Goal: Task Accomplishment & Management: Complete application form

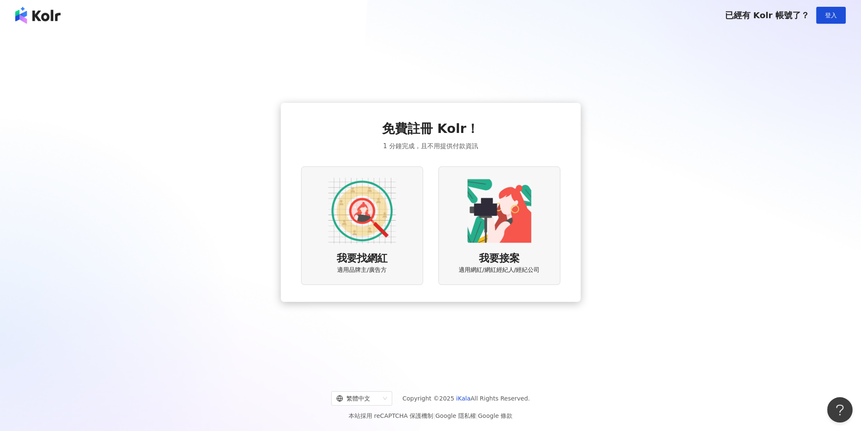
click at [374, 207] on img at bounding box center [362, 211] width 68 height 68
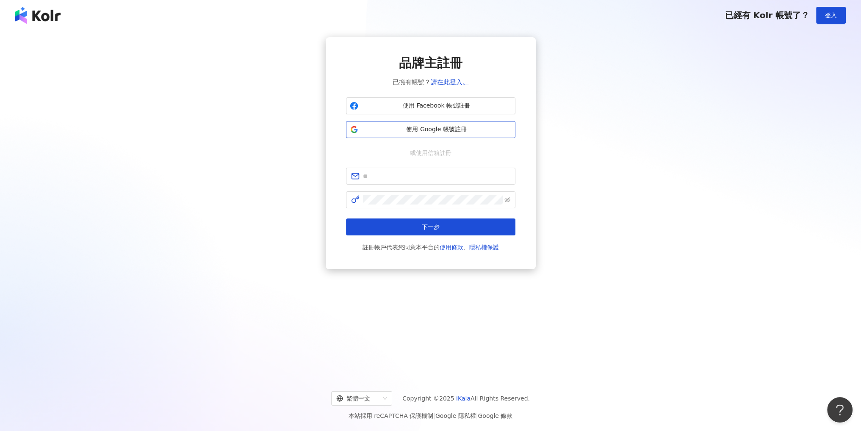
click at [444, 131] on span "使用 Google 帳號註冊" at bounding box center [437, 129] width 150 height 8
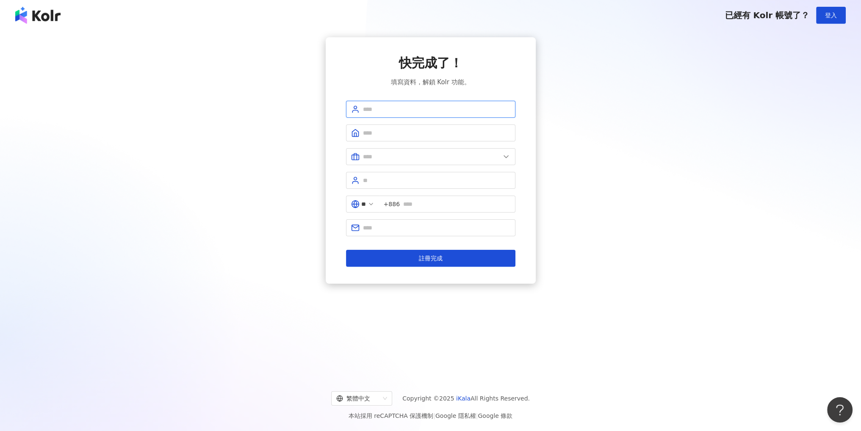
click at [376, 112] on input "text" at bounding box center [436, 109] width 147 height 9
type input "**********"
click at [369, 130] on input "text" at bounding box center [436, 132] width 147 height 9
type input "**********"
click at [385, 157] on input "text" at bounding box center [431, 156] width 137 height 9
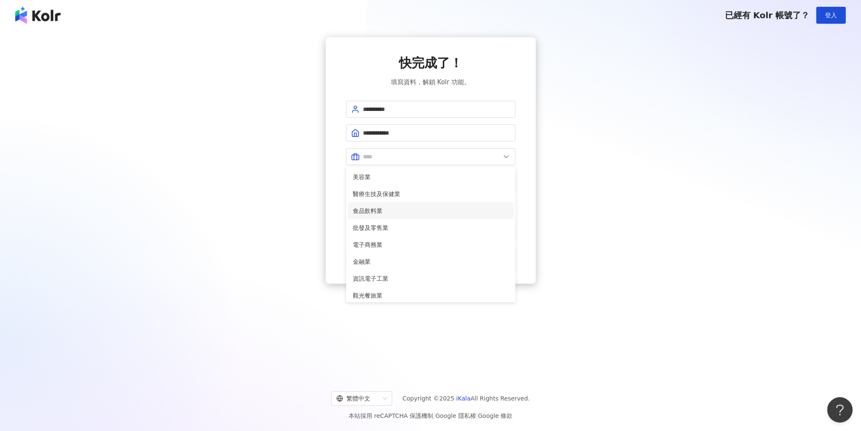
click at [375, 208] on span "食品飲料業" at bounding box center [431, 210] width 156 height 9
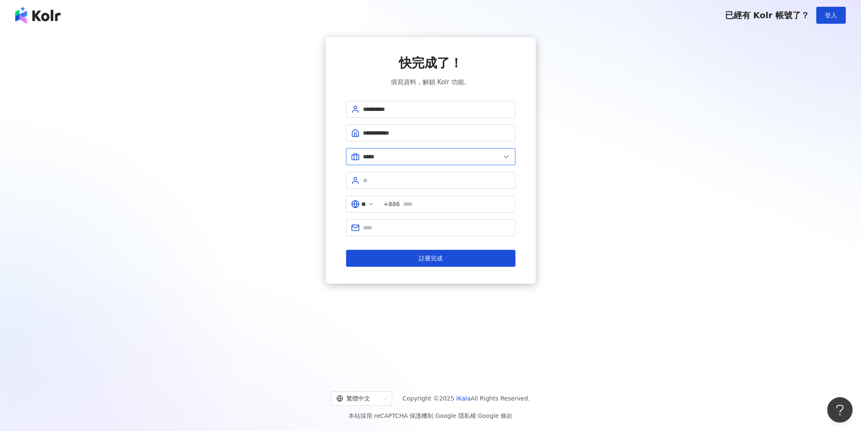
click at [375, 156] on input "*****" at bounding box center [431, 156] width 137 height 9
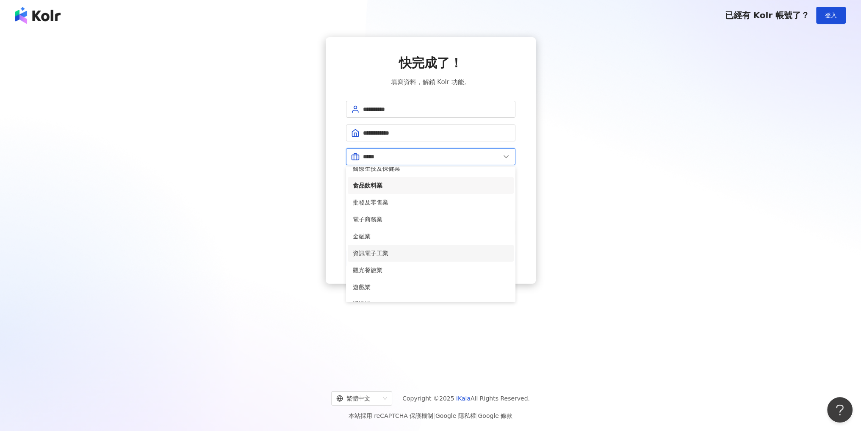
scroll to position [127, 0]
click at [377, 224] on li "娛樂媒體業" at bounding box center [431, 219] width 166 height 17
type input "*****"
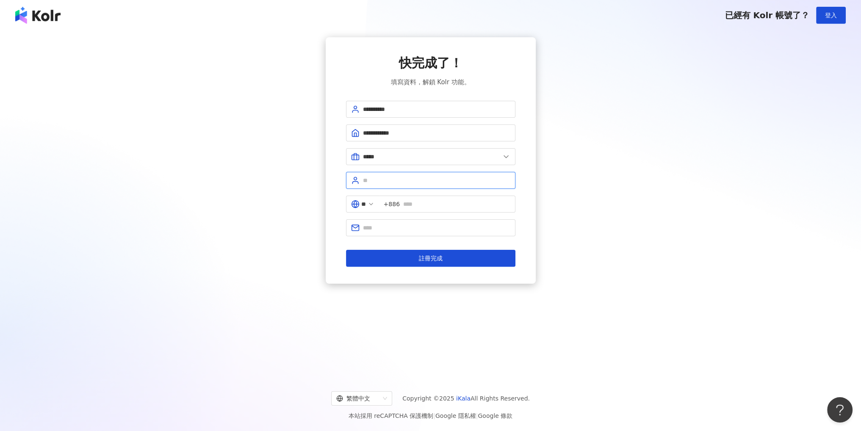
click at [374, 183] on input "text" at bounding box center [436, 180] width 147 height 9
click at [375, 203] on icon at bounding box center [371, 204] width 7 height 7
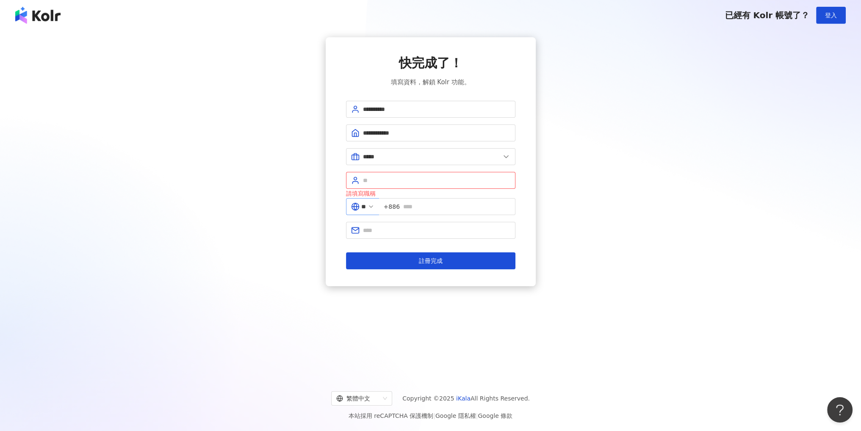
click at [375, 203] on icon at bounding box center [371, 206] width 7 height 7
click at [383, 180] on input "text" at bounding box center [436, 180] width 147 height 9
click at [400, 264] on button "註冊完成" at bounding box center [430, 260] width 169 height 17
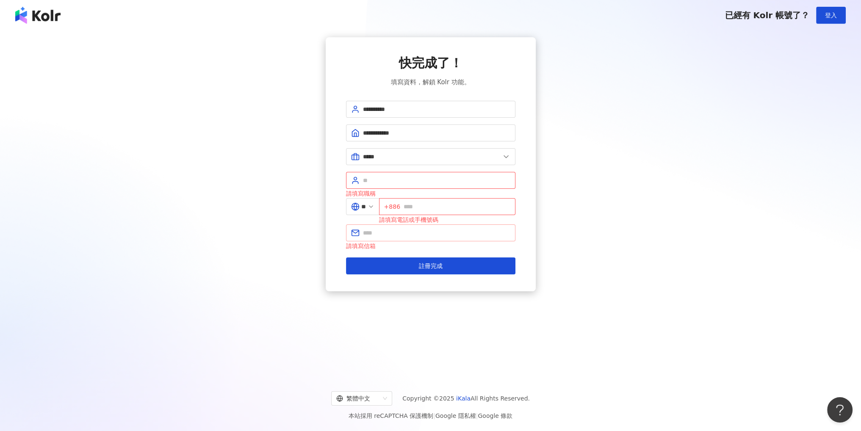
click at [381, 238] on span at bounding box center [430, 233] width 169 height 17
click at [386, 234] on input "text" at bounding box center [436, 232] width 147 height 9
click at [383, 234] on input "text" at bounding box center [436, 232] width 147 height 9
type input "**********"
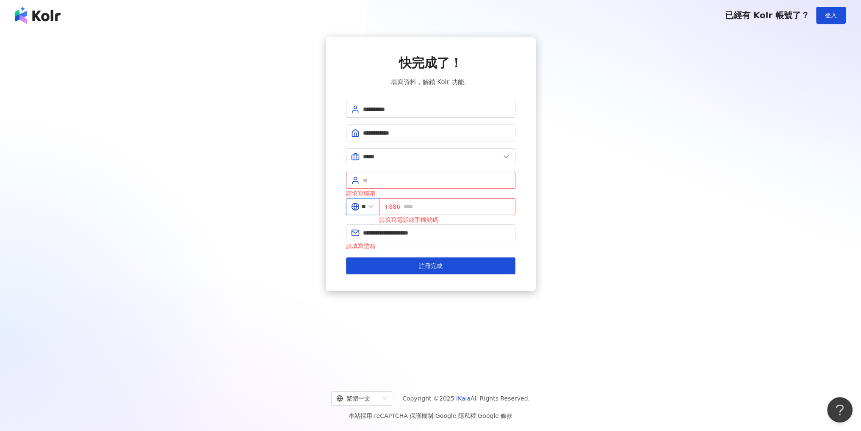
click at [366, 204] on input "**" at bounding box center [363, 206] width 5 height 9
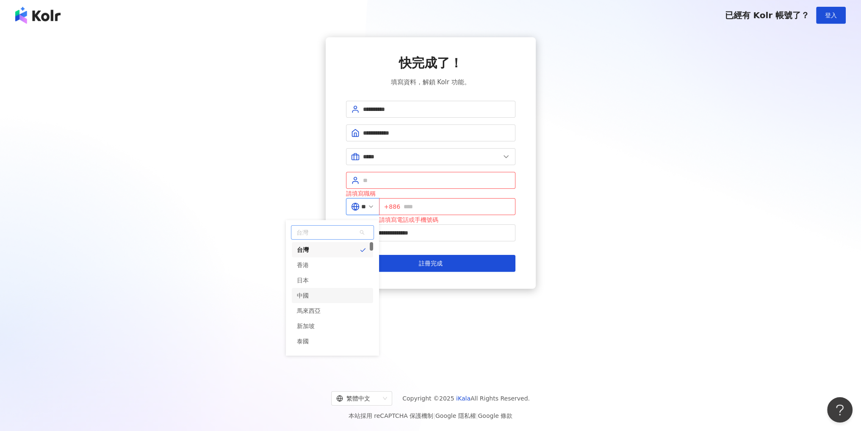
click at [321, 305] on div "馬來西亞" at bounding box center [309, 310] width 24 height 15
type input "****"
click at [373, 183] on input "text" at bounding box center [436, 180] width 147 height 9
type input "*"
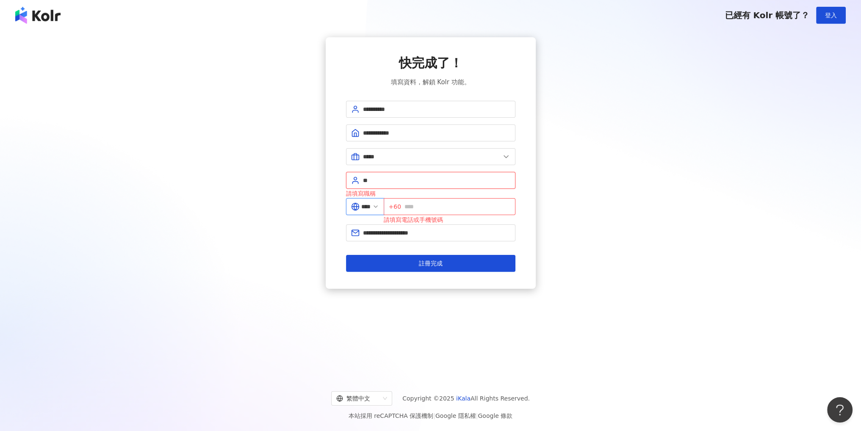
type input "*"
type input "**"
click at [436, 209] on input "text" at bounding box center [457, 206] width 105 height 9
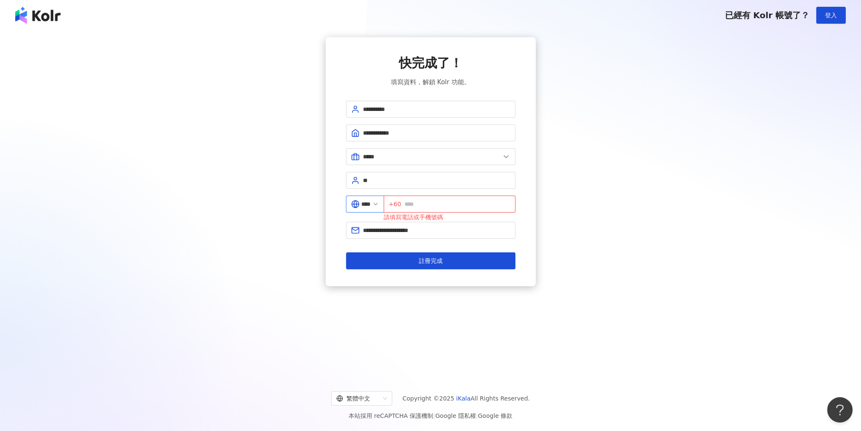
click at [419, 204] on input "text" at bounding box center [457, 204] width 105 height 9
type input "**********"
click at [426, 261] on span "註冊完成" at bounding box center [431, 261] width 24 height 7
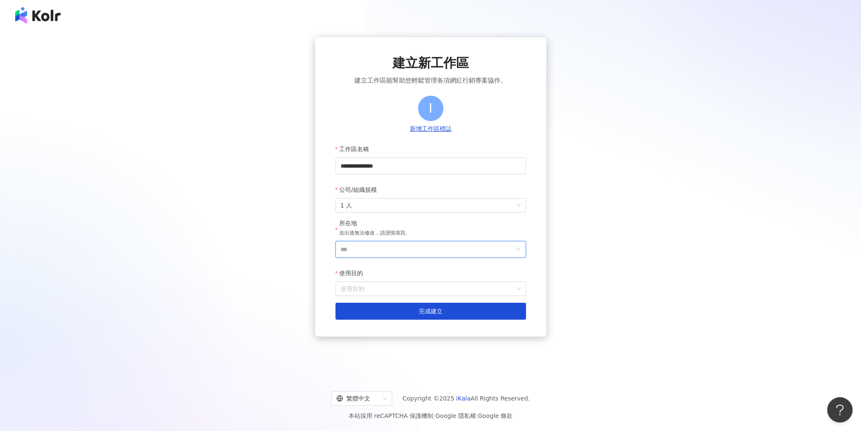
click at [371, 247] on input "***" at bounding box center [428, 249] width 174 height 16
click at [460, 351] on div "馬來西亞" at bounding box center [456, 353] width 24 height 15
click at [358, 289] on input "使用目的" at bounding box center [431, 289] width 180 height 14
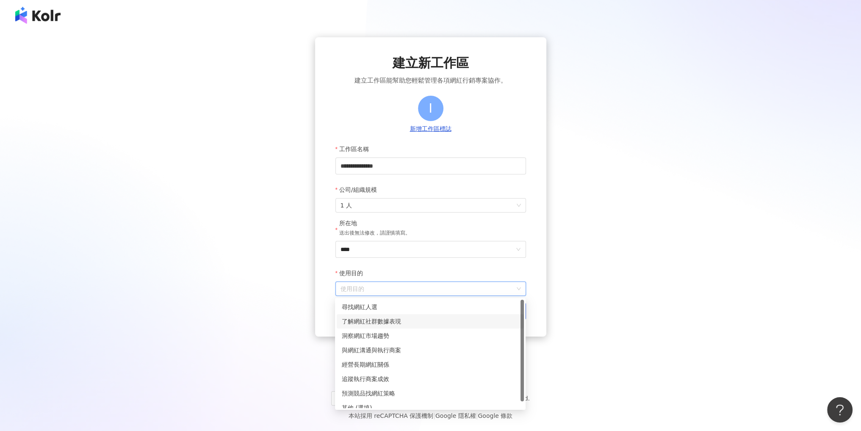
click at [369, 325] on div "了解網紅社群數據表現" at bounding box center [430, 321] width 177 height 9
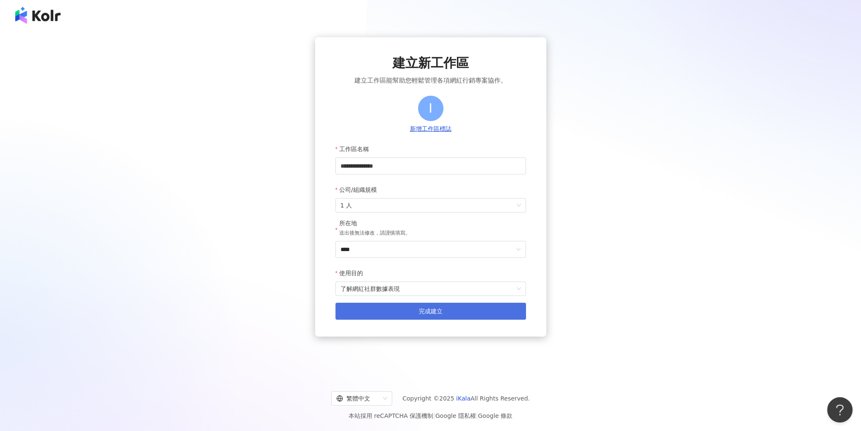
click at [383, 309] on button "完成建立" at bounding box center [431, 311] width 191 height 17
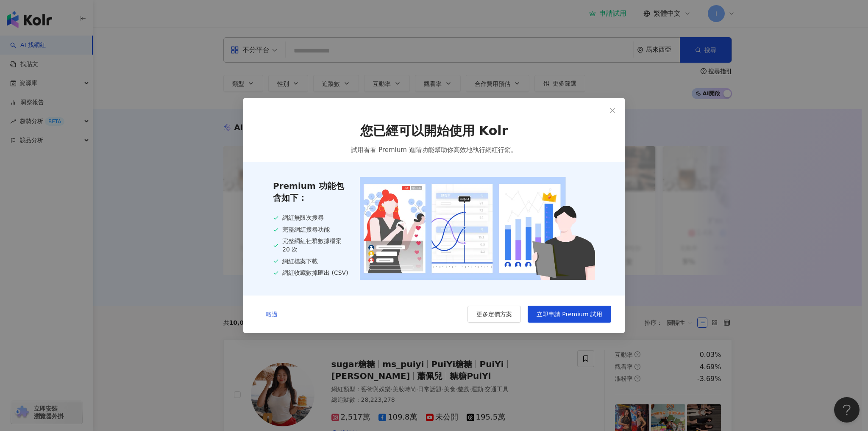
click at [272, 314] on span "略過" at bounding box center [272, 314] width 12 height 7
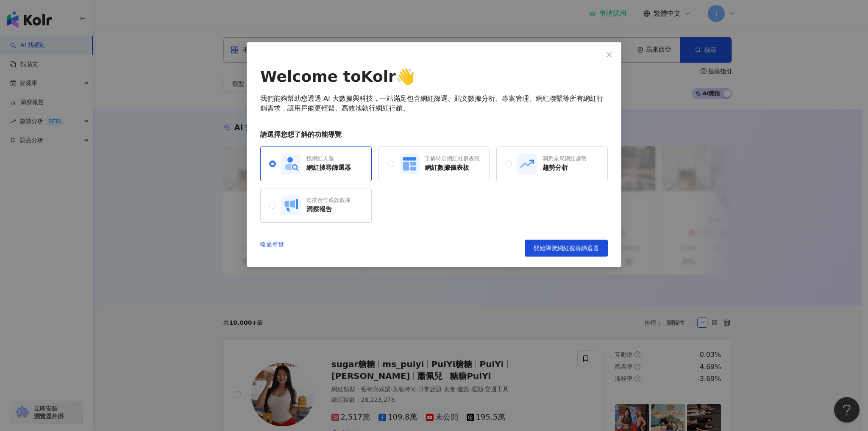
click at [277, 243] on link "略過導覽" at bounding box center [272, 248] width 24 height 17
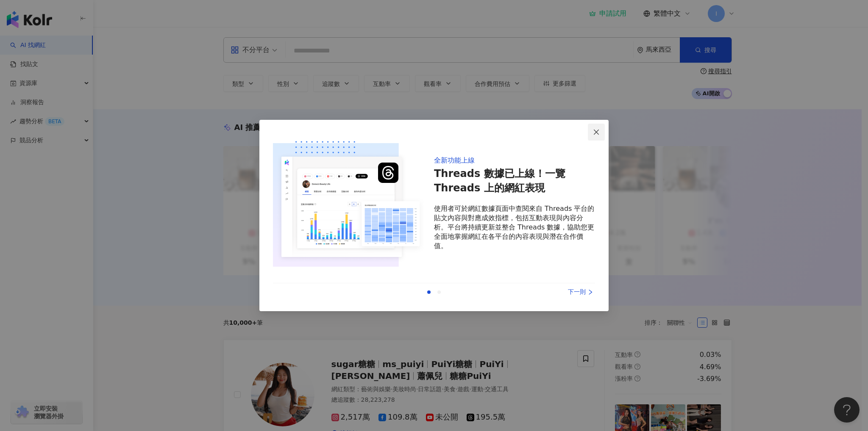
click at [598, 130] on icon "close" at bounding box center [596, 131] width 5 height 5
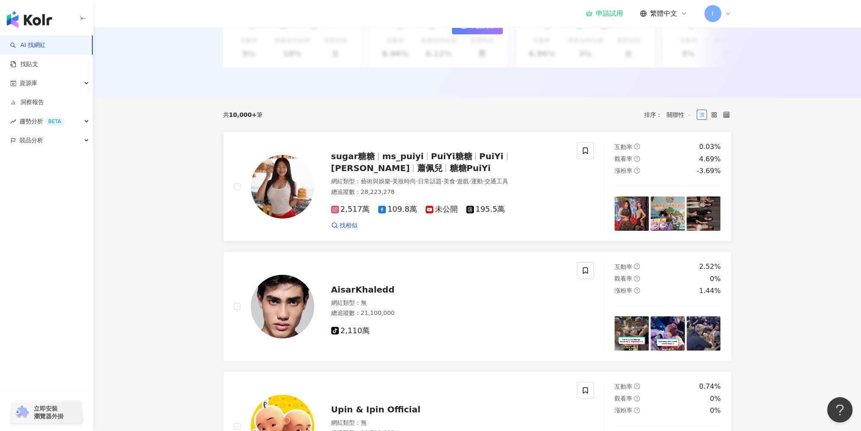
scroll to position [85, 0]
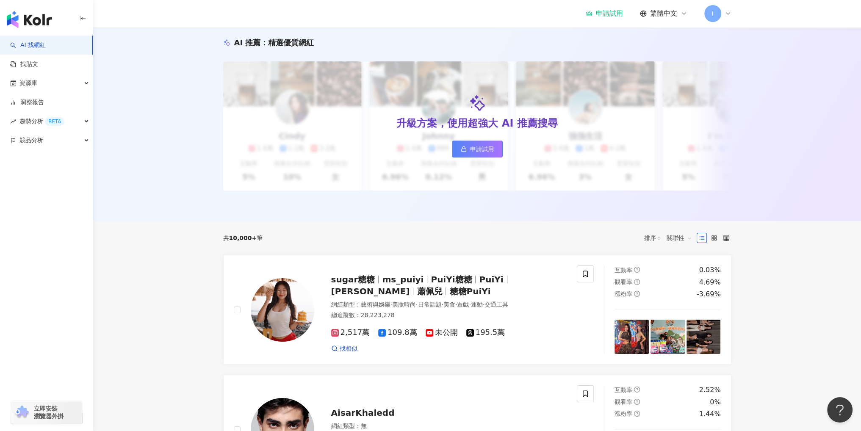
click at [27, 45] on link "AI 找網紅" at bounding box center [28, 45] width 36 height 8
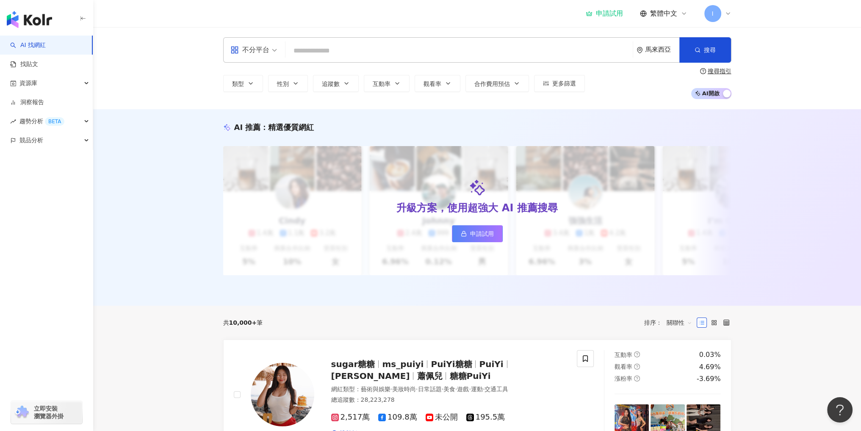
click at [346, 51] on input "search" at bounding box center [459, 51] width 341 height 16
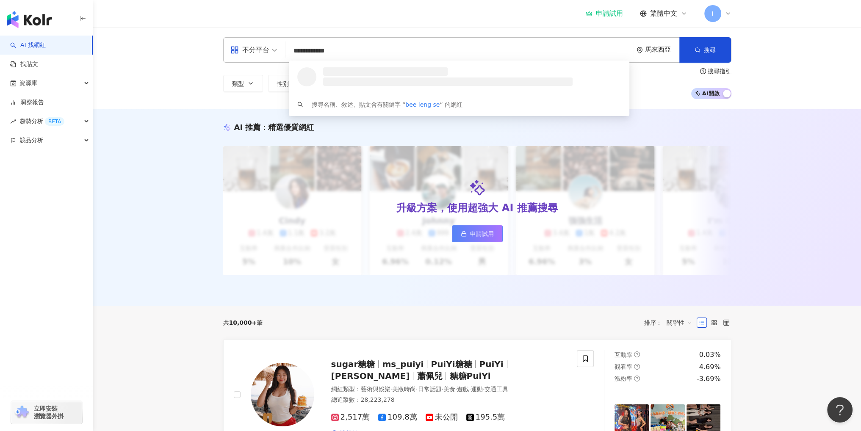
type input "**********"
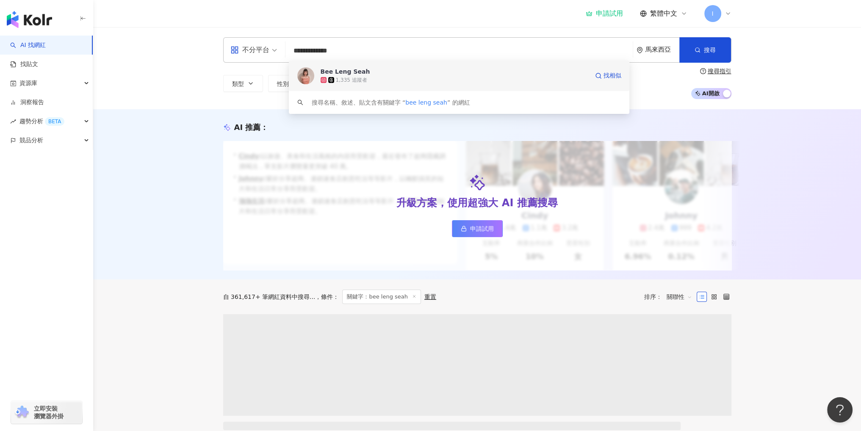
click at [345, 77] on div "1,335 追蹤者" at bounding box center [351, 80] width 31 height 7
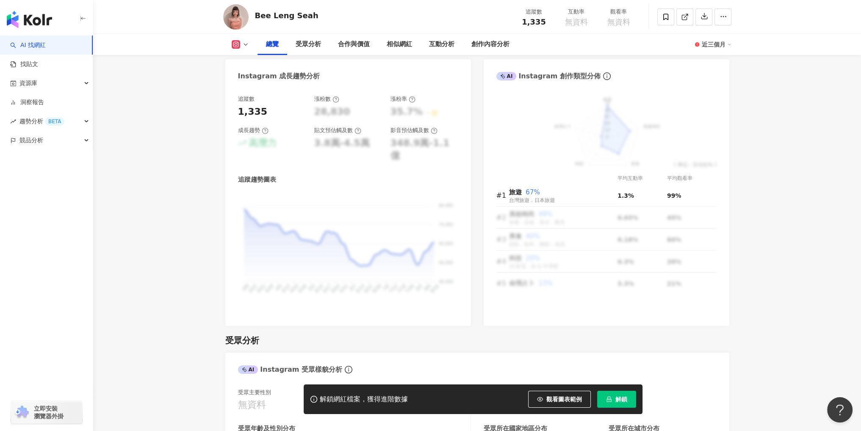
scroll to position [466, 0]
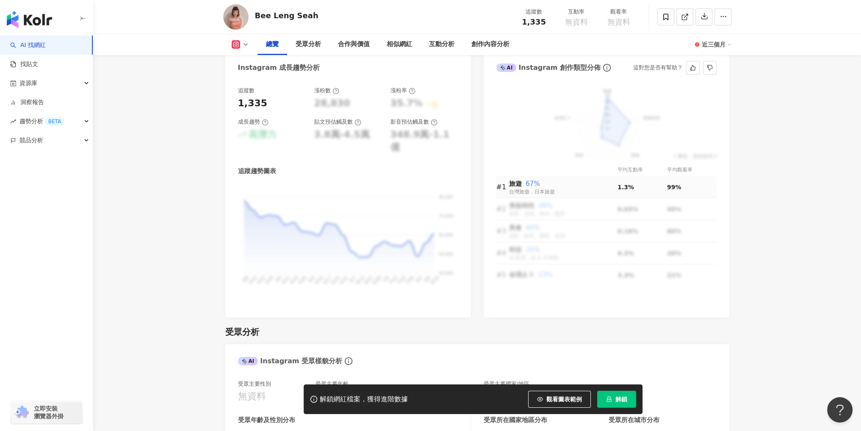
click at [520, 187] on span "旅遊" at bounding box center [515, 184] width 13 height 8
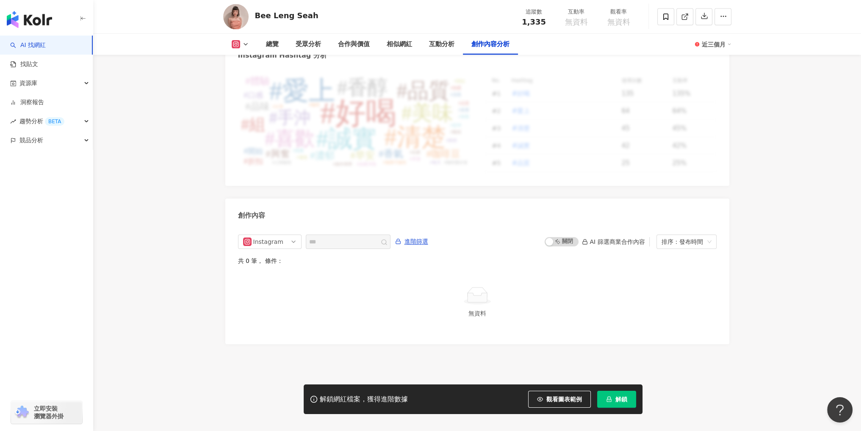
scroll to position [2455, 0]
click at [269, 236] on div "Instagram" at bounding box center [267, 241] width 28 height 14
click at [269, 283] on div "Threads" at bounding box center [269, 287] width 28 height 9
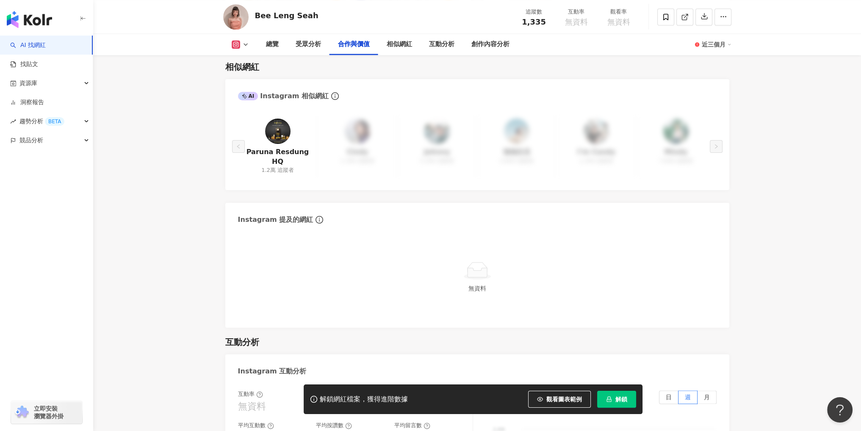
scroll to position [1141, 0]
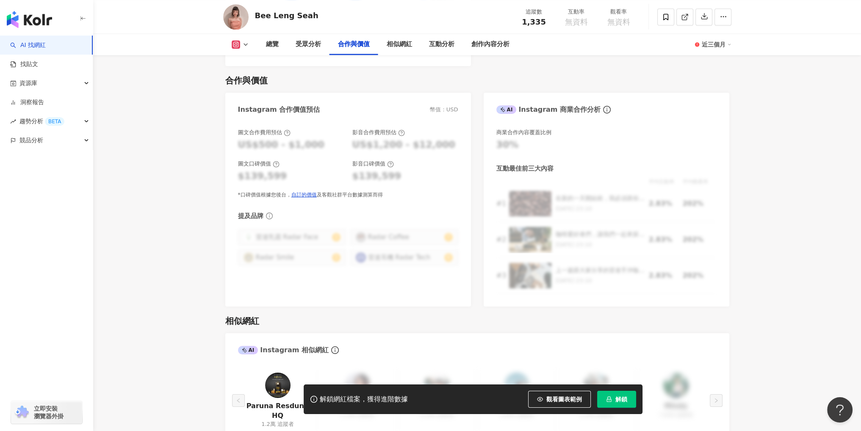
click at [714, 42] on div "近三個月" at bounding box center [717, 45] width 30 height 14
click at [712, 66] on link "近三個月" at bounding box center [723, 62] width 30 height 9
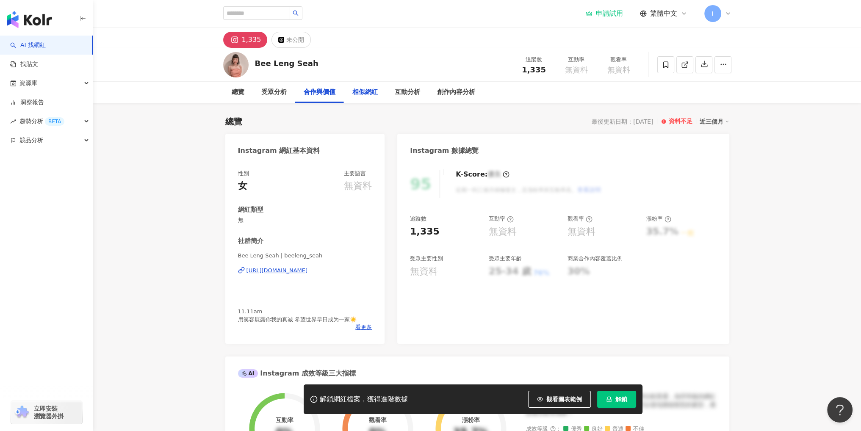
click at [363, 90] on div "相似網紅" at bounding box center [364, 92] width 25 height 10
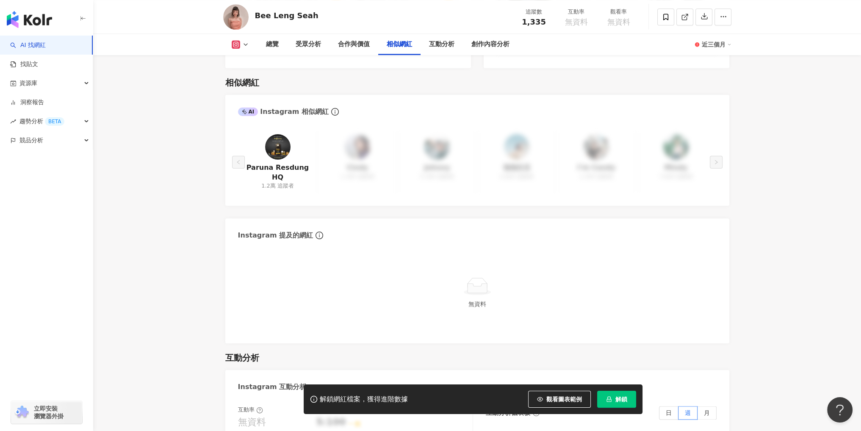
click at [405, 45] on div "相似網紅" at bounding box center [399, 44] width 25 height 10
click at [440, 47] on div "互動分析" at bounding box center [441, 44] width 25 height 10
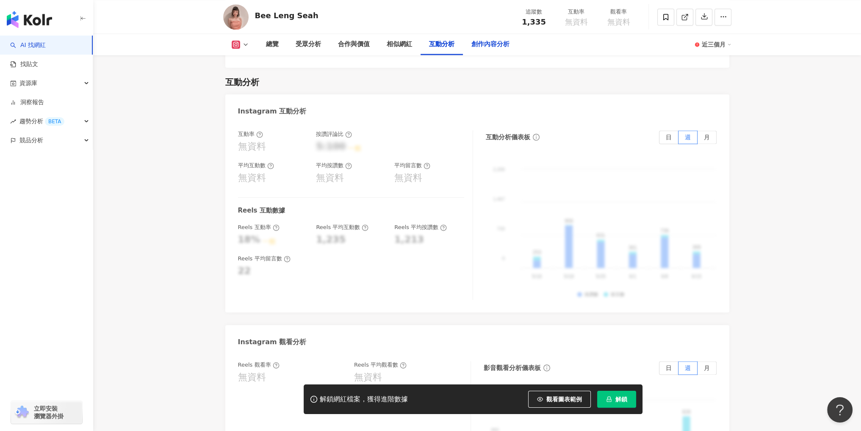
click at [478, 42] on div "創作內容分析" at bounding box center [491, 44] width 38 height 10
